Goal: Information Seeking & Learning: Learn about a topic

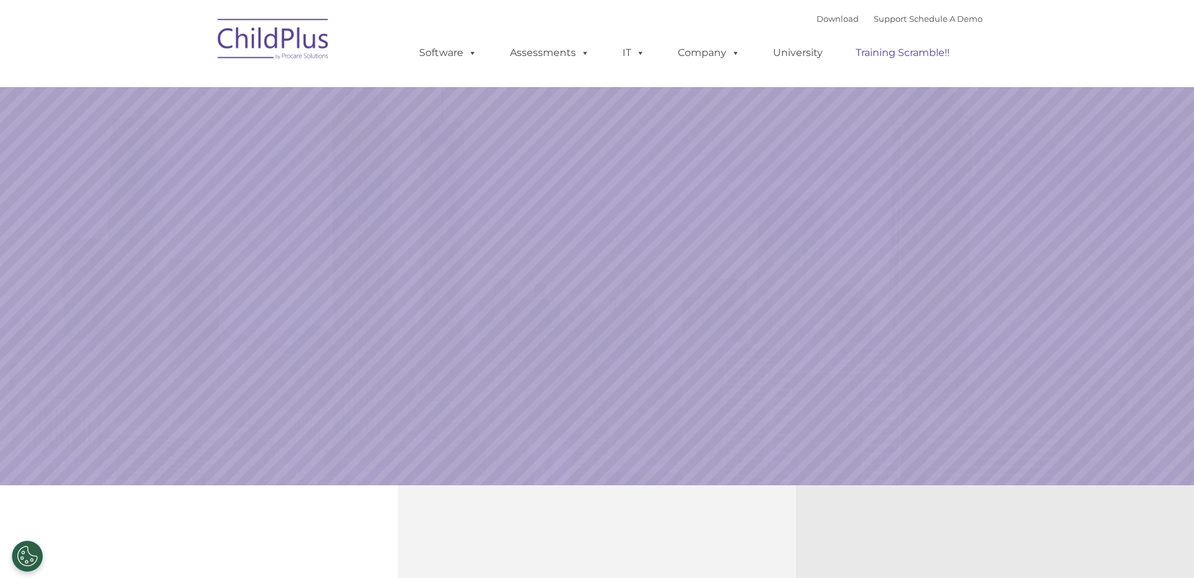
select select "MEDIUM"
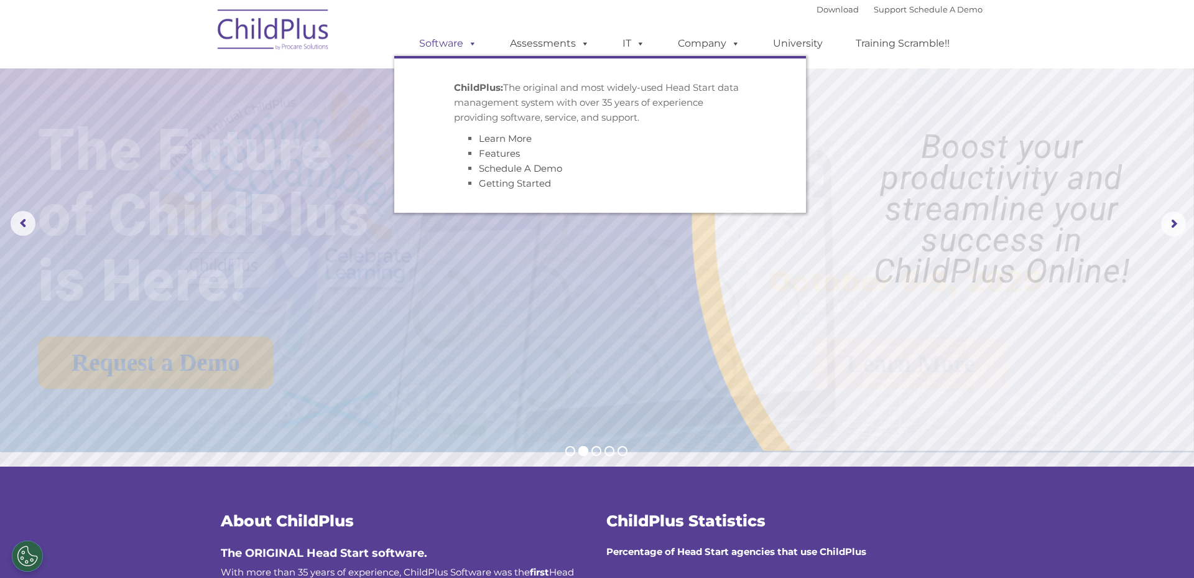
click at [477, 43] on span at bounding box center [470, 43] width 14 height 12
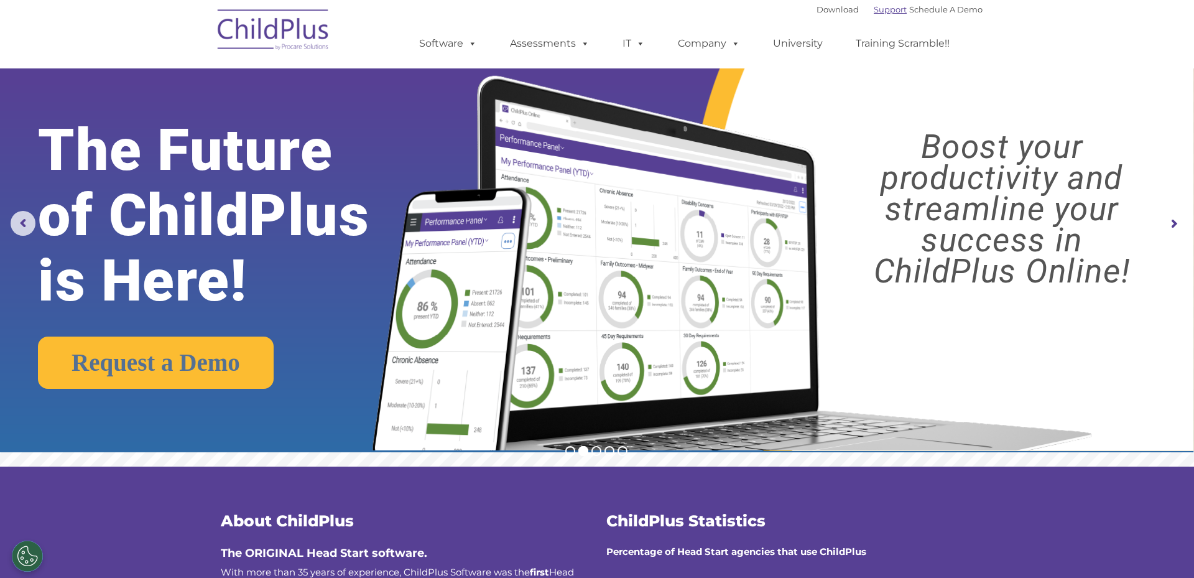
click at [876, 13] on link "Support" at bounding box center [890, 9] width 33 height 10
click at [875, 11] on link "Support" at bounding box center [890, 9] width 33 height 10
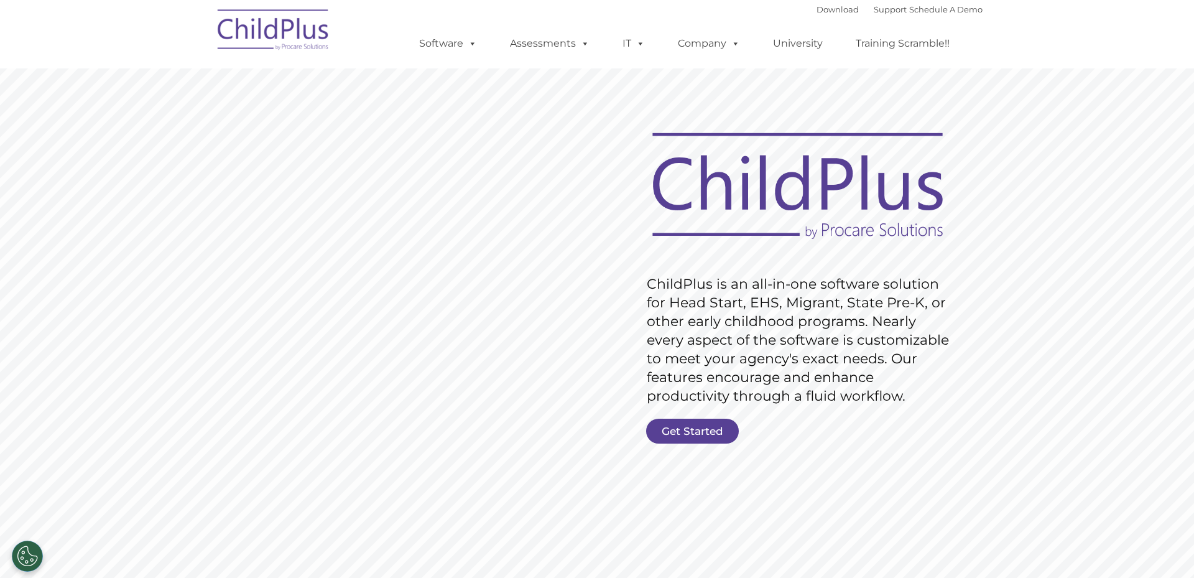
click at [840, 12] on font "Download Support | Schedule A Demo" at bounding box center [900, 9] width 166 height 10
click at [839, 11] on link "Download" at bounding box center [838, 9] width 42 height 10
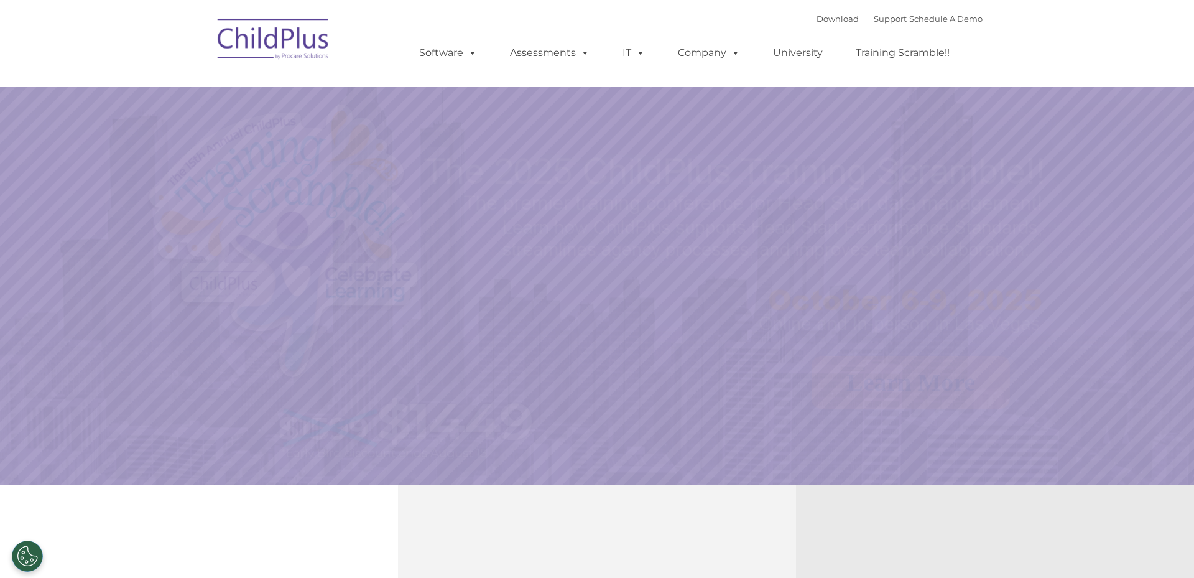
select select "MEDIUM"
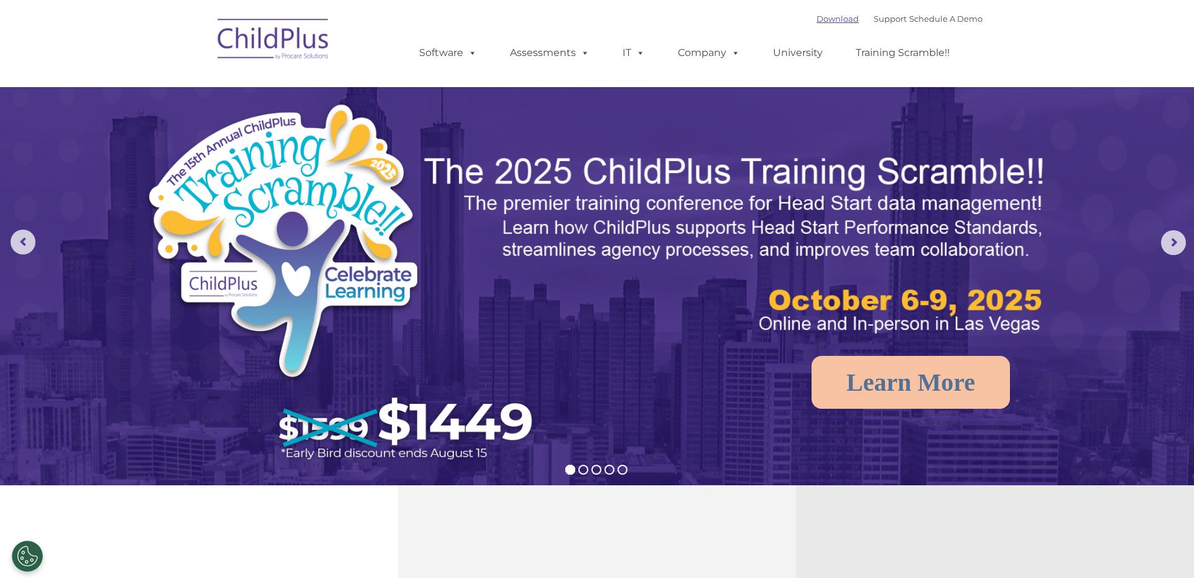
click at [829, 18] on link "Download" at bounding box center [838, 19] width 42 height 10
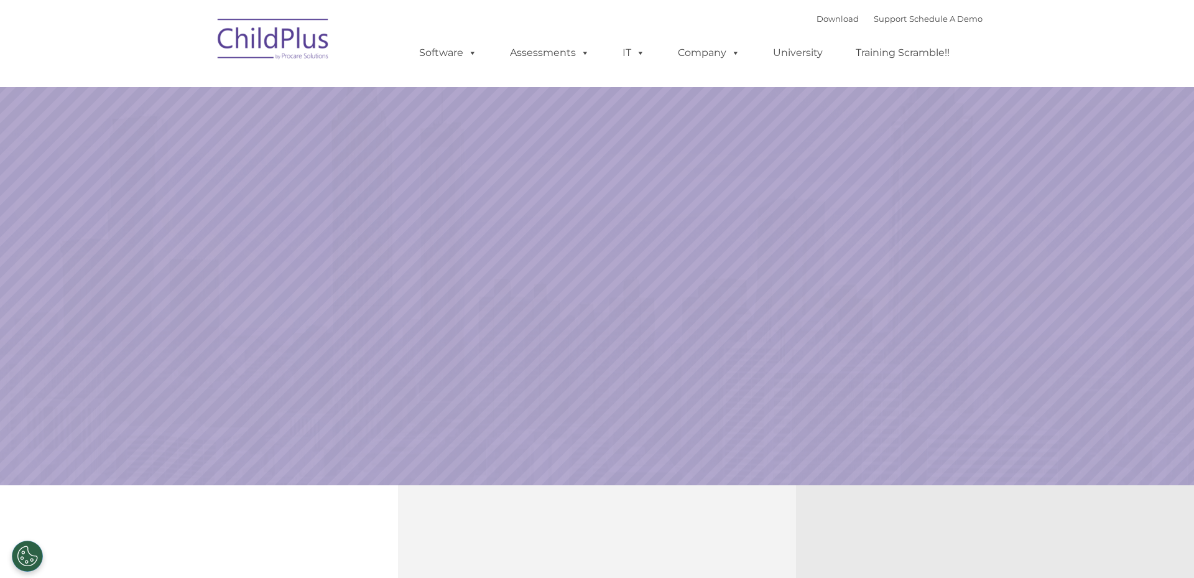
select select "MEDIUM"
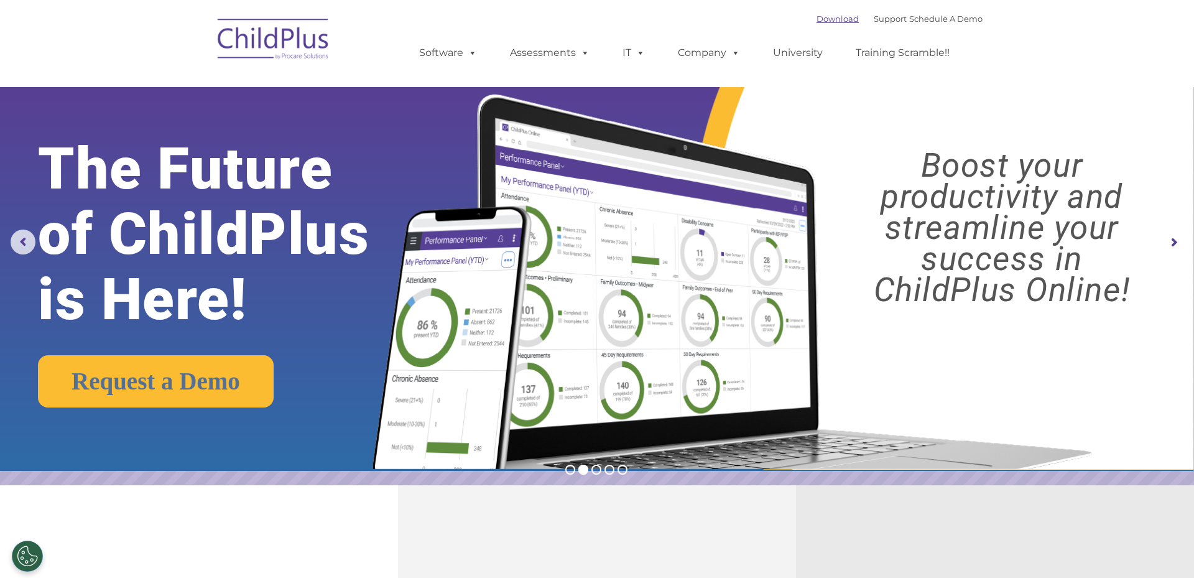
click at [817, 17] on link "Download" at bounding box center [838, 19] width 42 height 10
